Goal: Navigation & Orientation: Find specific page/section

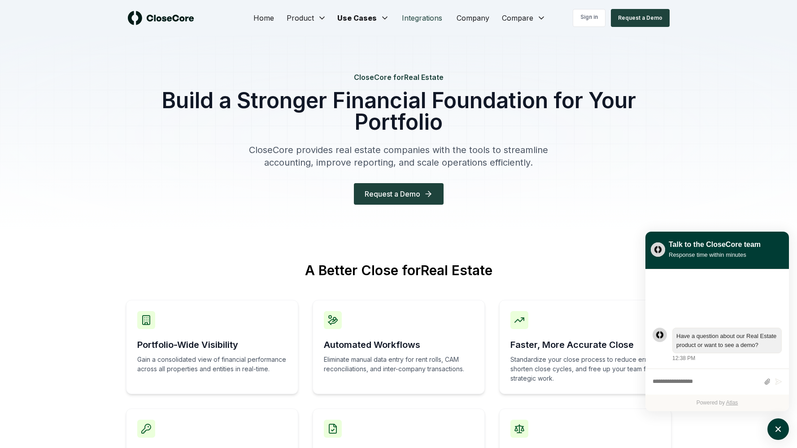
drag, startPoint x: 417, startPoint y: 17, endPoint x: 414, endPoint y: 27, distance: 10.4
click at [417, 17] on link "Integrations" at bounding box center [422, 18] width 55 height 18
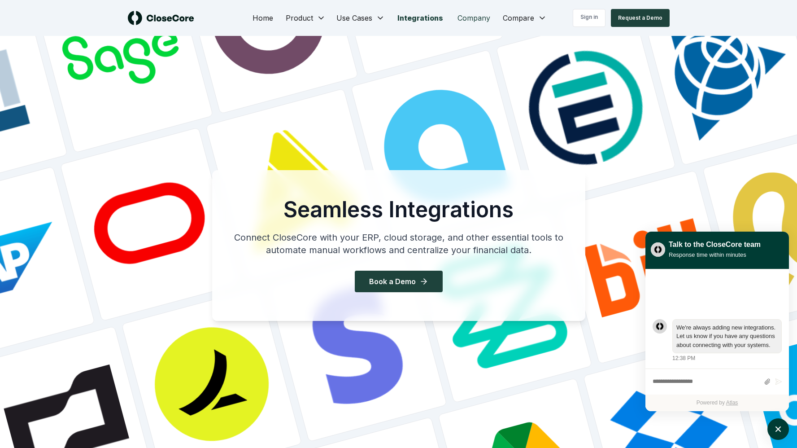
click at [478, 20] on link "Company" at bounding box center [473, 18] width 47 height 18
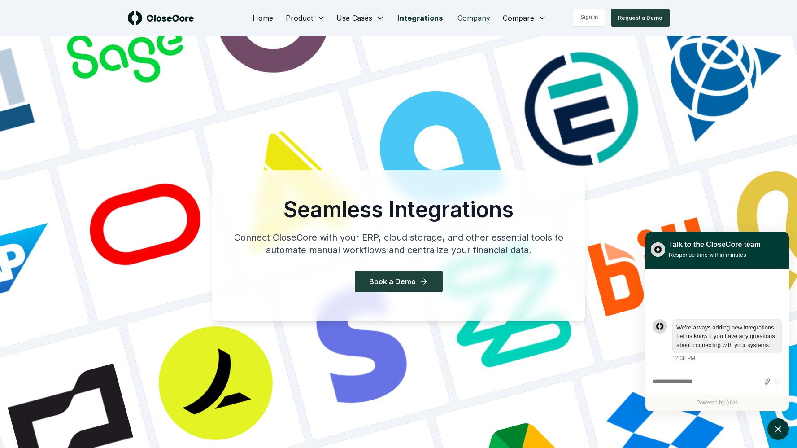
click at [480, 16] on link "Company" at bounding box center [473, 18] width 47 height 18
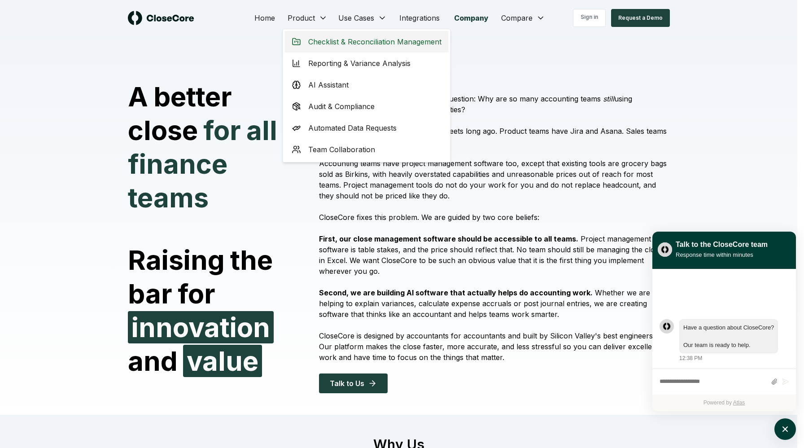
click at [316, 42] on span "Checklist & Reconciliation Management" at bounding box center [374, 41] width 133 height 11
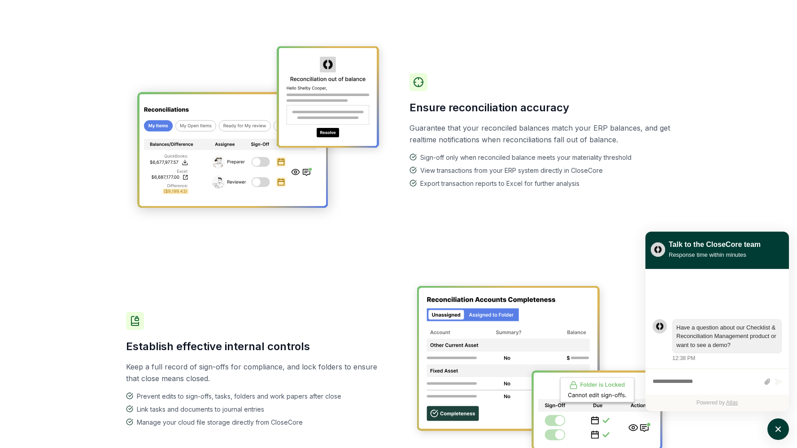
scroll to position [470, 0]
